Goal: Submit feedback/report problem: Submit feedback/report problem

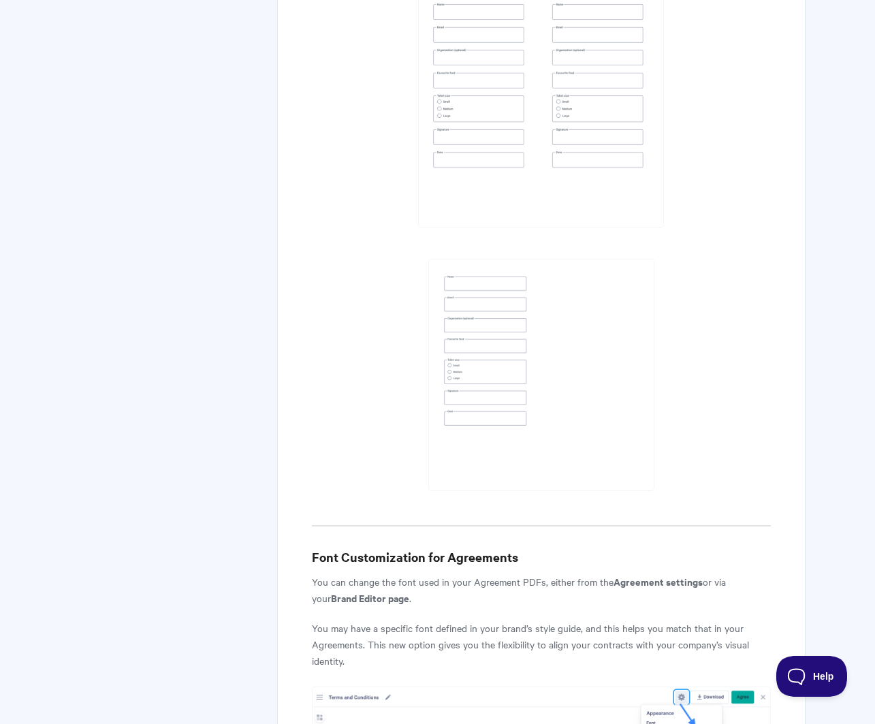
scroll to position [6150, 0]
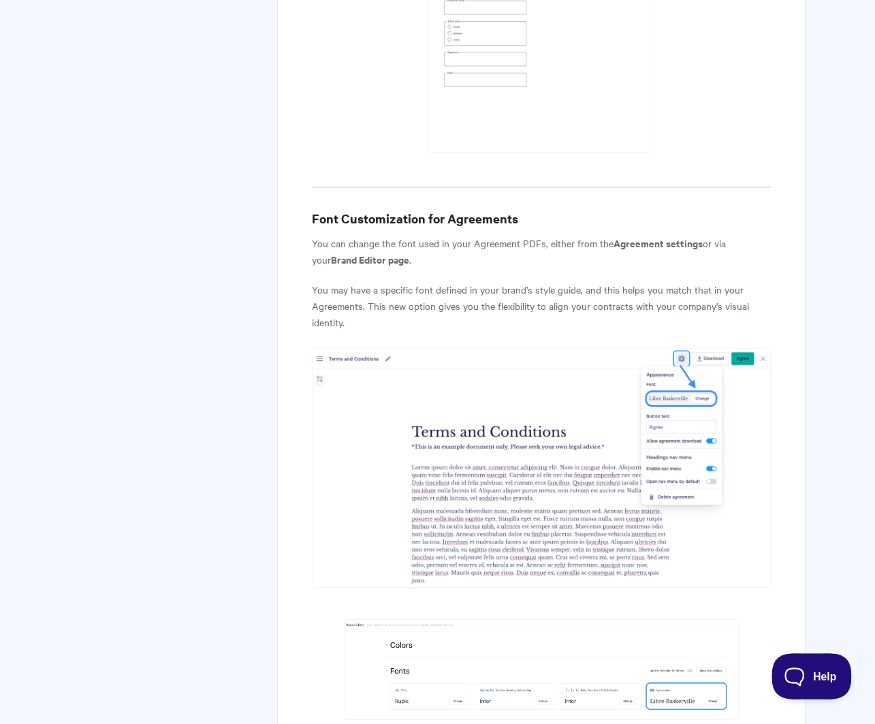
click at [799, 681] on button "Help" at bounding box center [806, 673] width 71 height 41
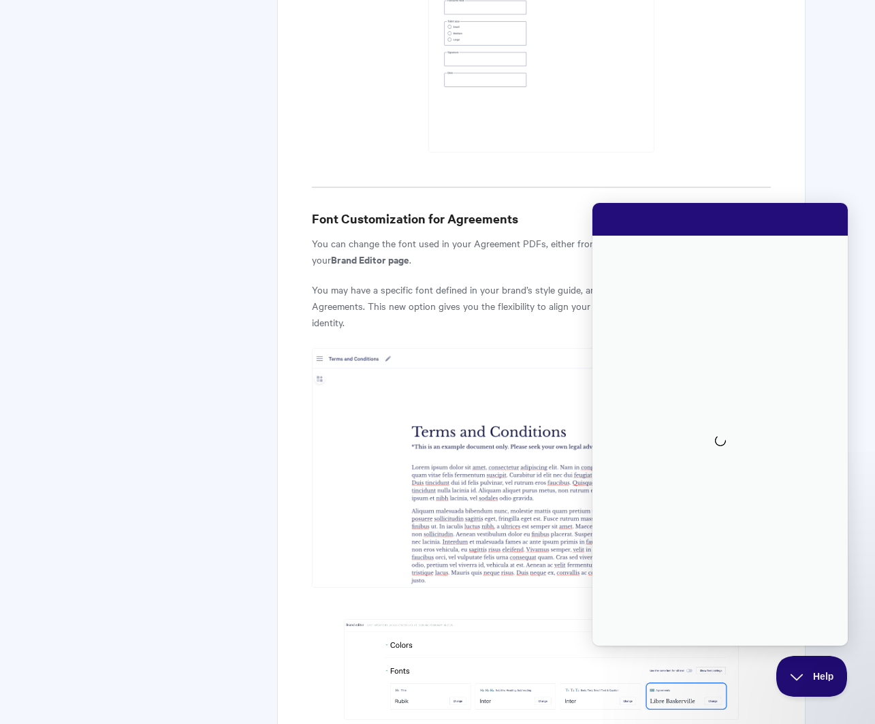
scroll to position [0, 0]
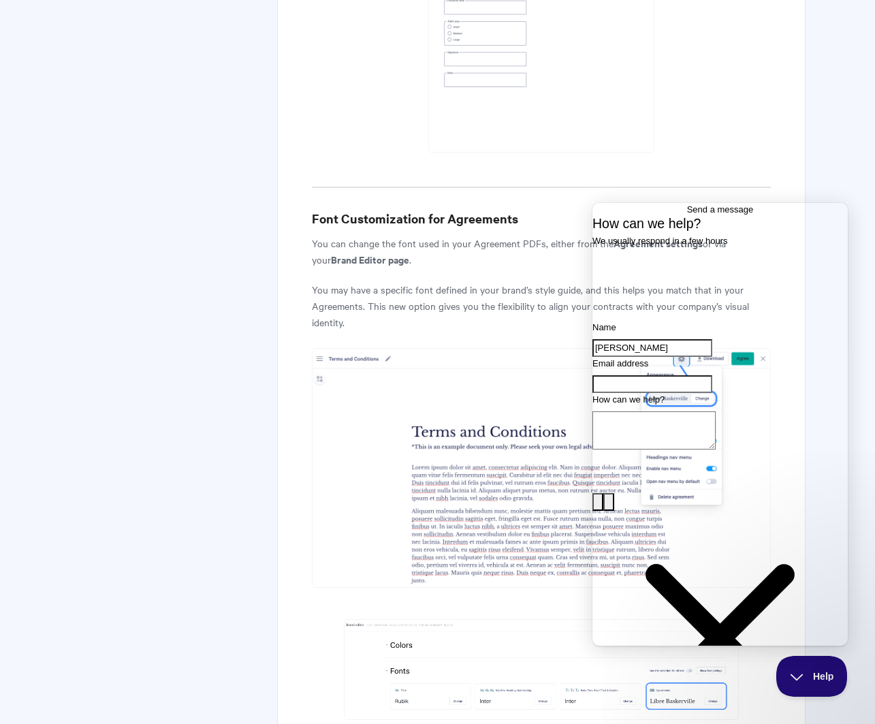
type input "[PERSON_NAME]"
type input "[PERSON_NAME][EMAIL_ADDRESS][DOMAIN_NAME]"
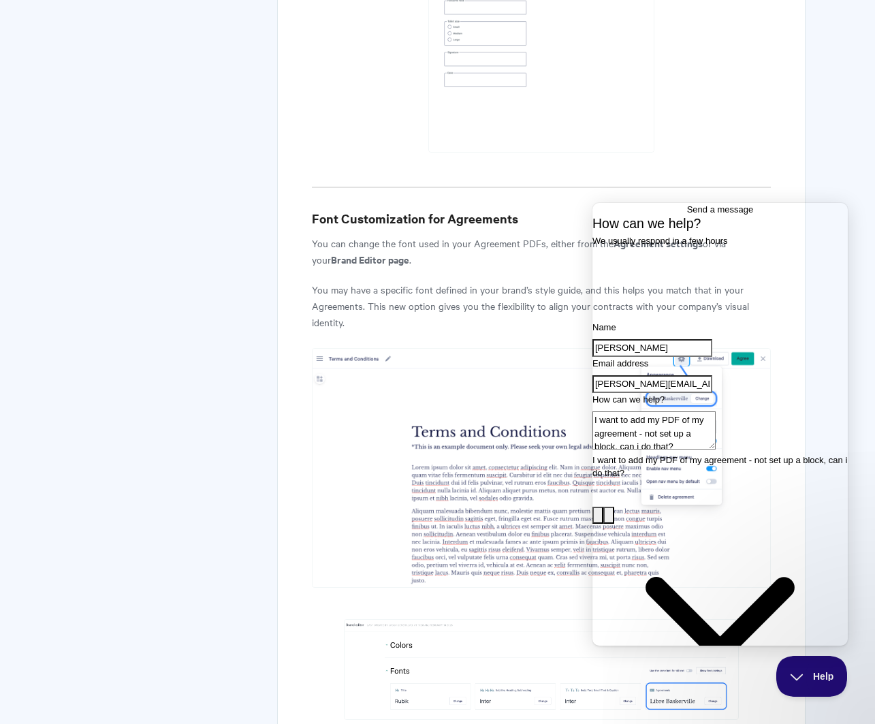
type textarea "I want to add my PDF of my agreement - not set up a block, can i do that?"
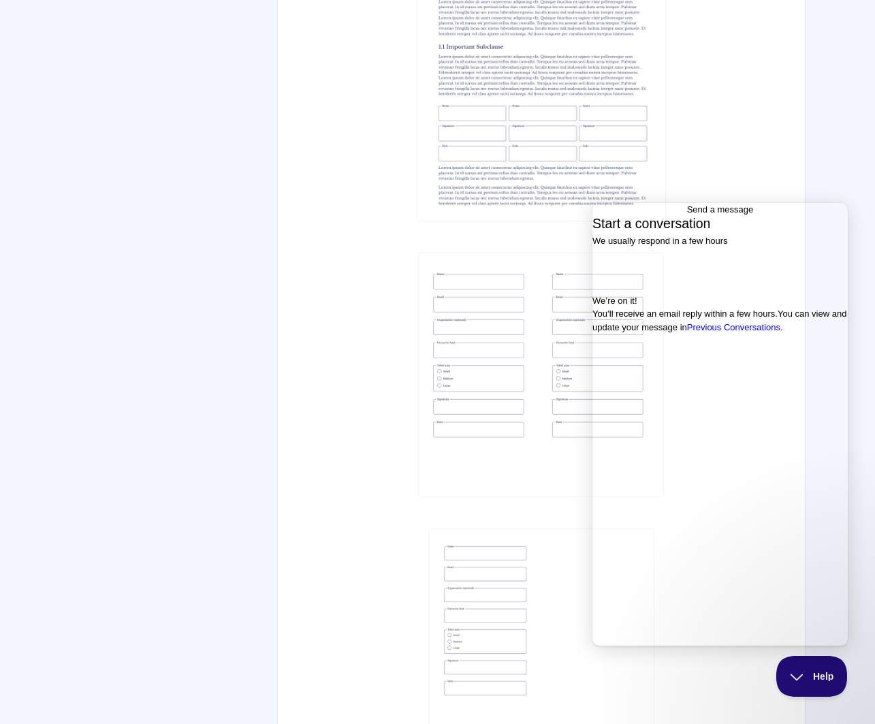
scroll to position [5494, 0]
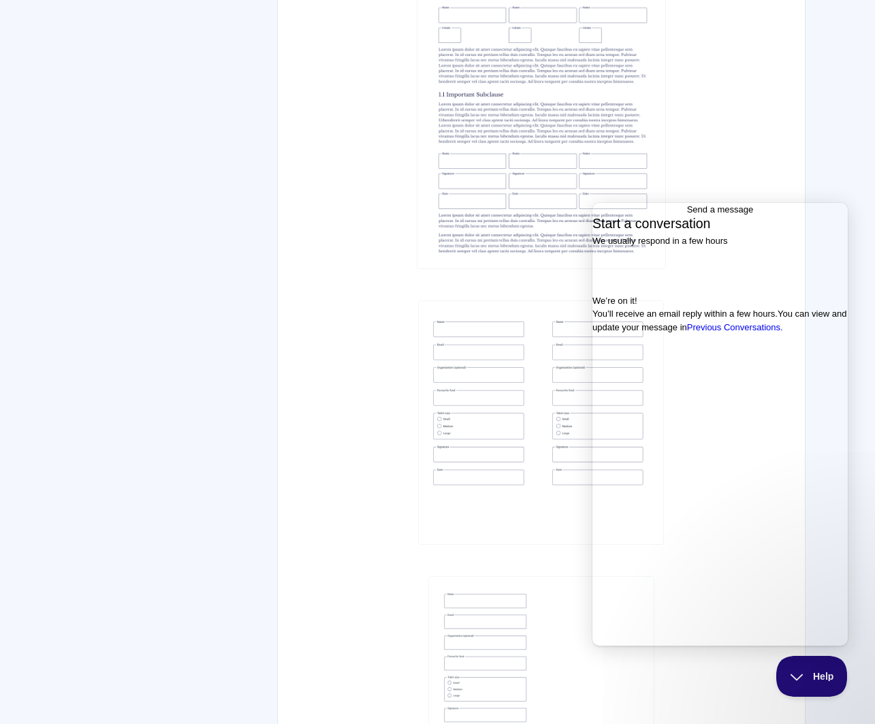
click at [780, 131] on div "Agreements: Manage your Contracts in [GEOGRAPHIC_DATA] Want to make your Qwilr …" at bounding box center [541, 312] width 528 height 11342
click at [687, 214] on span "Go back" at bounding box center [687, 209] width 0 height 10
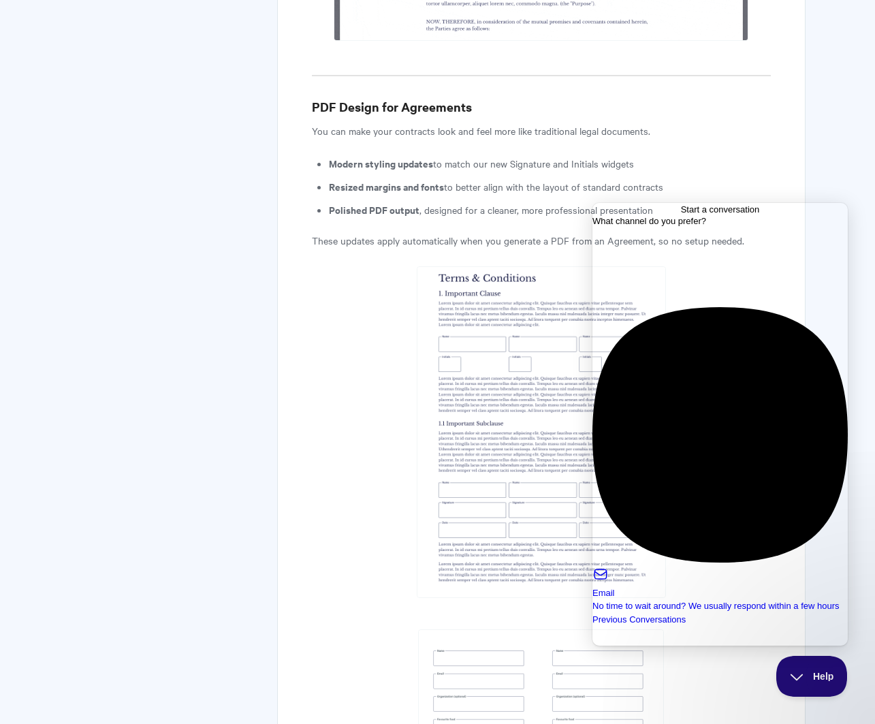
scroll to position [5151, 0]
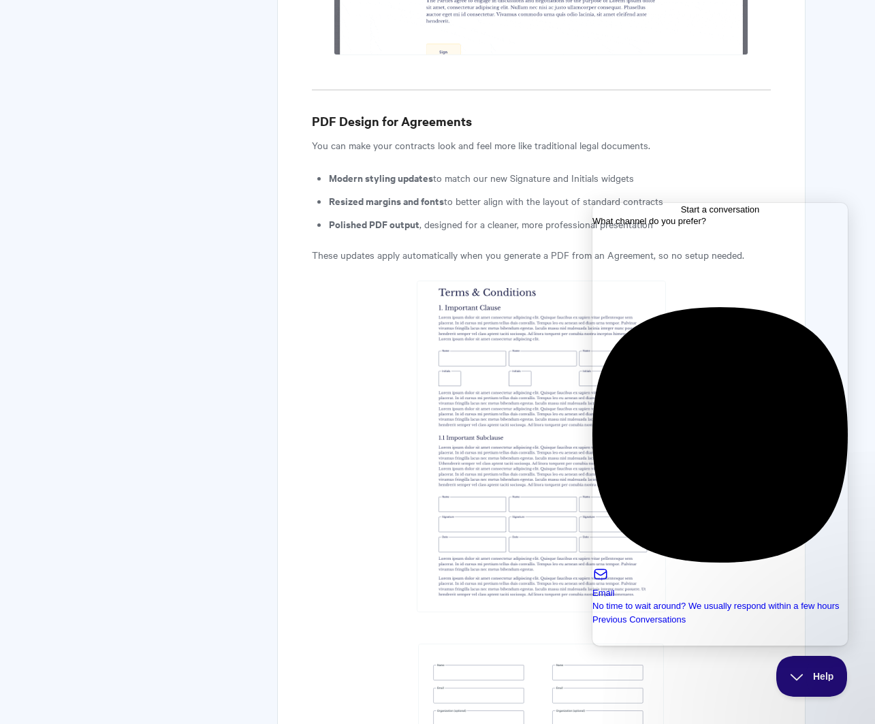
click at [784, 108] on div "Agreements: Manage your Contracts in [GEOGRAPHIC_DATA] Want to make your Qwilr …" at bounding box center [541, 655] width 528 height 11342
click at [824, 216] on div "Start a conversation" at bounding box center [719, 210] width 255 height 14
click at [825, 216] on div "Start a conversation" at bounding box center [719, 210] width 255 height 14
click at [791, 675] on span "Help" at bounding box center [806, 673] width 71 height 10
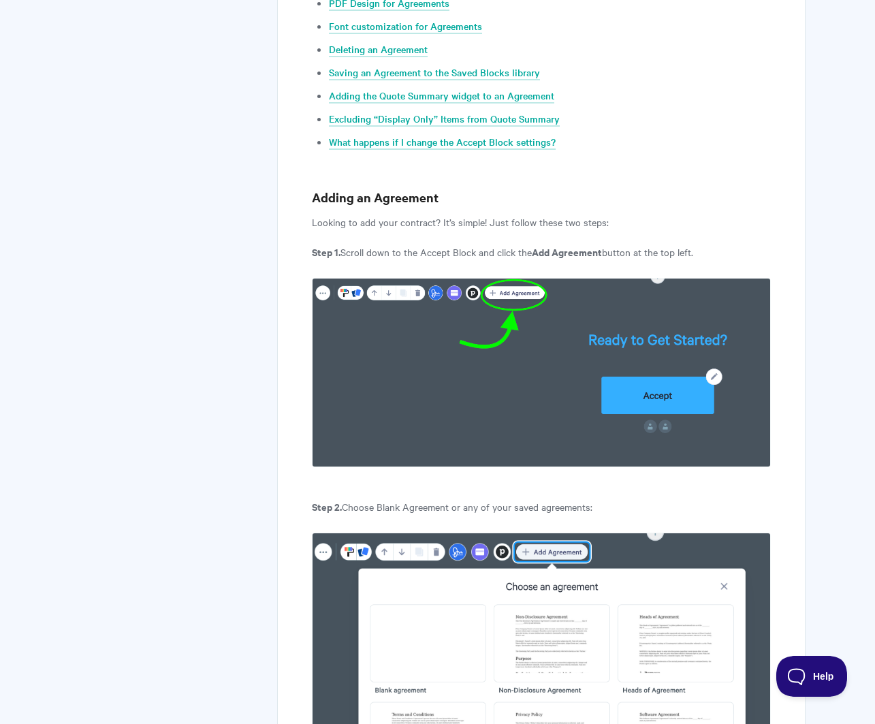
scroll to position [0, 0]
